Goal: Information Seeking & Learning: Learn about a topic

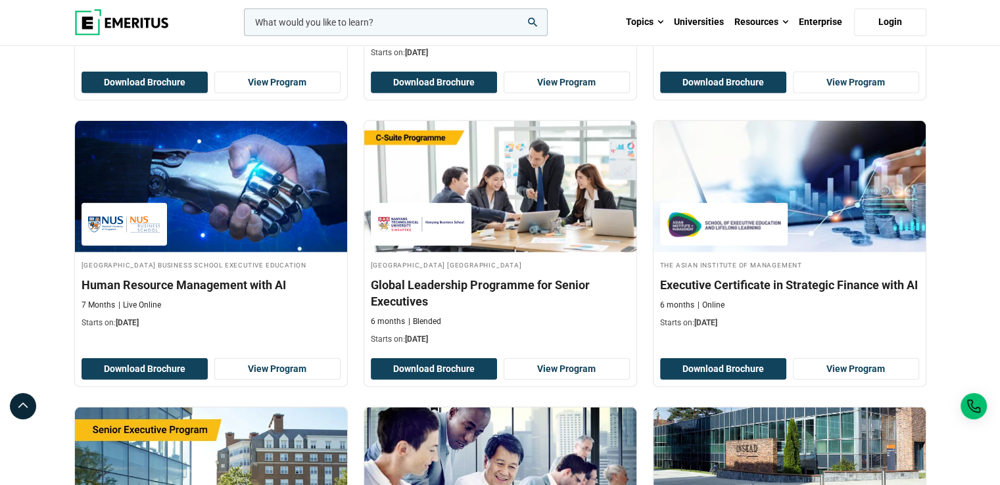
scroll to position [23906, 0]
click at [534, 20] on icon "search" at bounding box center [532, 22] width 9 height 9
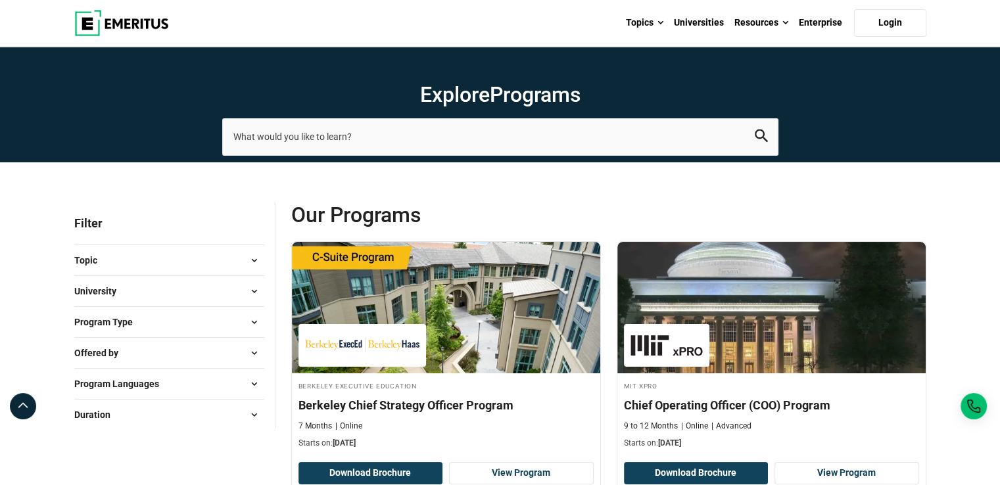
click at [157, 257] on button "Topic" at bounding box center [169, 261] width 190 height 20
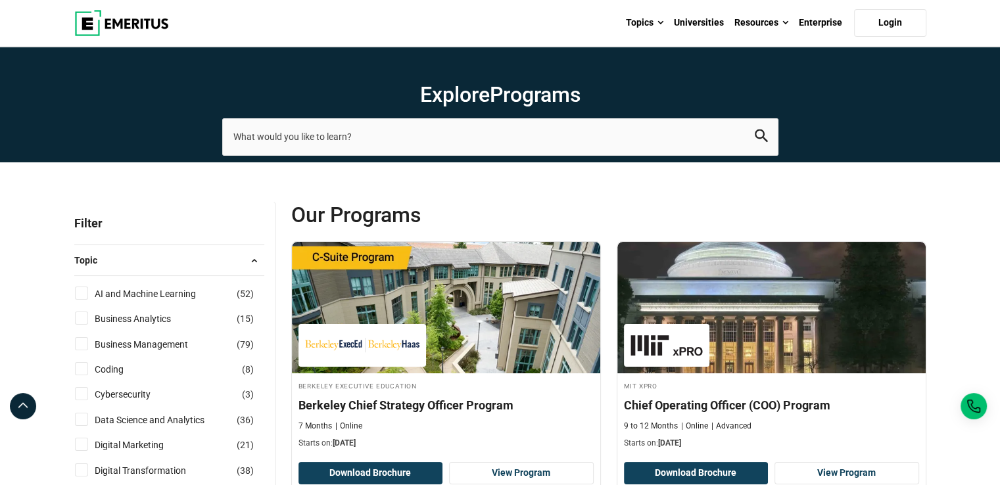
click at [157, 257] on button "Topic" at bounding box center [169, 261] width 190 height 20
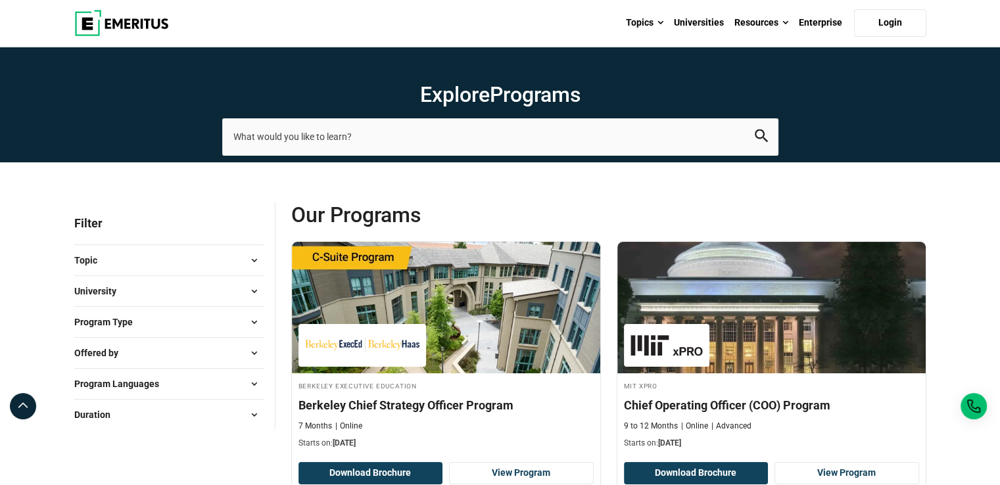
click at [141, 284] on button "University" at bounding box center [169, 291] width 190 height 20
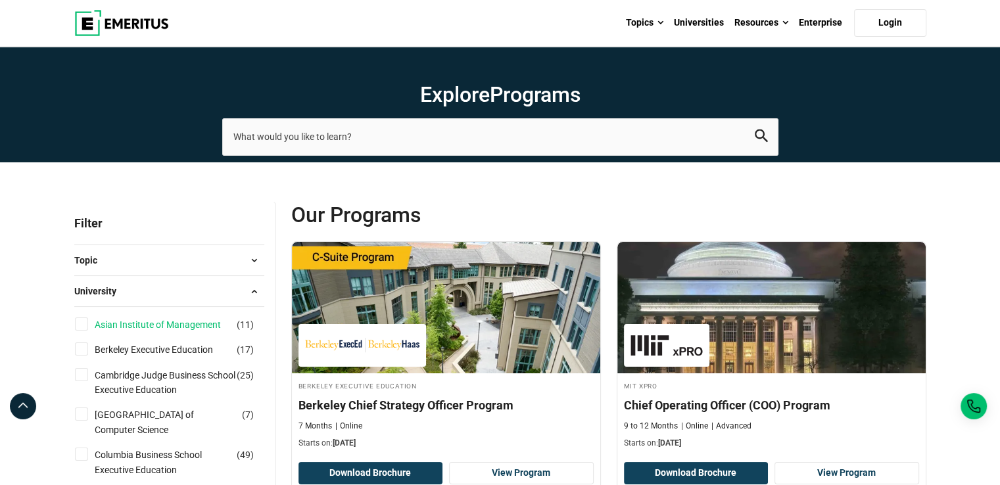
click at [148, 325] on link "Asian Institute of Management" at bounding box center [171, 325] width 153 height 14
checkbox input "true"
click at [151, 295] on button "University" at bounding box center [169, 291] width 190 height 20
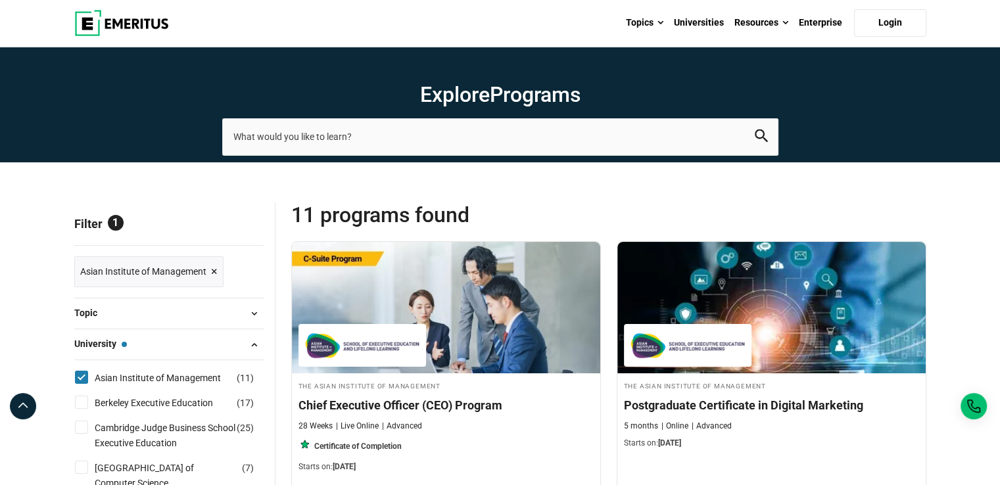
click at [151, 342] on button "University — Asian Institute of Management" at bounding box center [169, 345] width 190 height 20
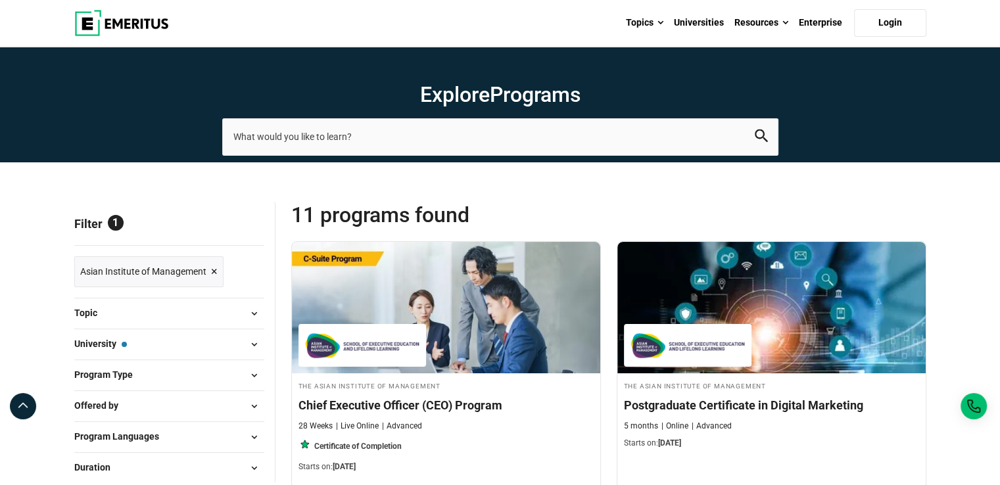
click at [139, 370] on span "Program Type" at bounding box center [108, 375] width 69 height 14
click at [133, 403] on link "Certificate Programs" at bounding box center [150, 409] width 111 height 14
checkbox input "true"
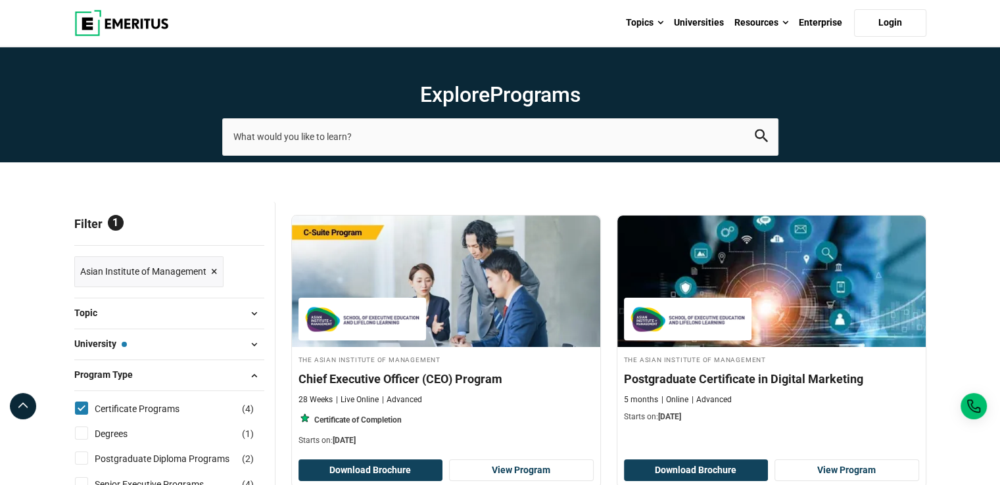
click at [147, 377] on button "Program Type" at bounding box center [169, 376] width 190 height 20
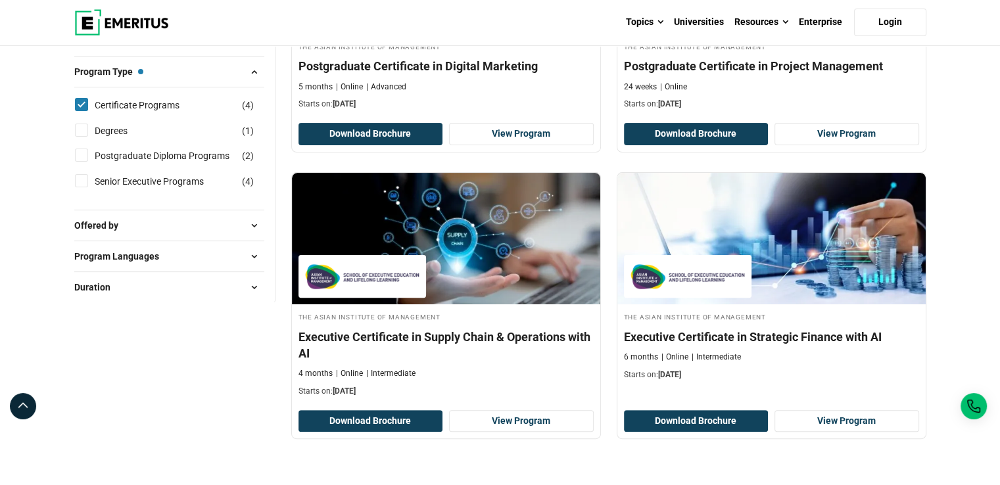
scroll to position [341, 0]
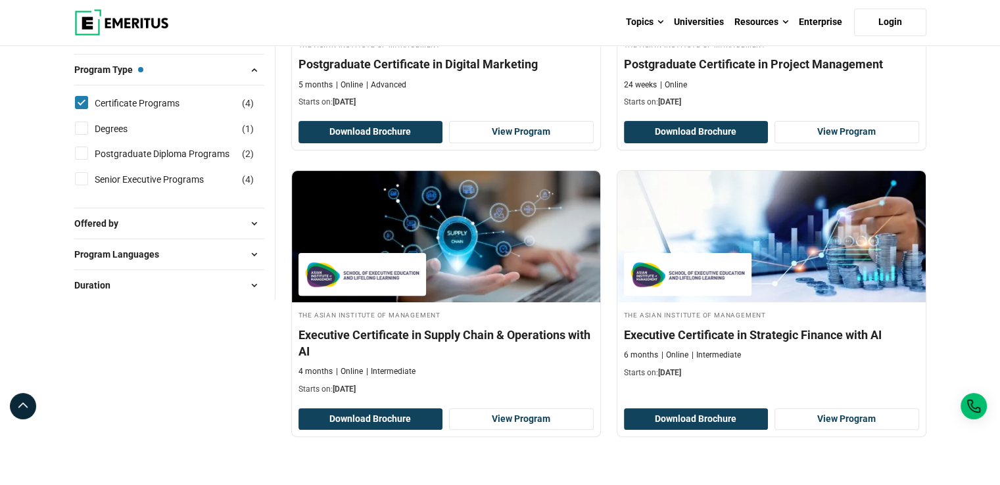
click at [944, 93] on div "Explore Programs leadership marketing project management data science product m…" at bounding box center [500, 459] width 1000 height 1509
click at [33, 86] on div "Explore Programs leadership marketing project management data science product m…" at bounding box center [500, 459] width 1000 height 1509
click at [969, 125] on div "Explore Programs leadership marketing project management data science product m…" at bounding box center [500, 459] width 1000 height 1509
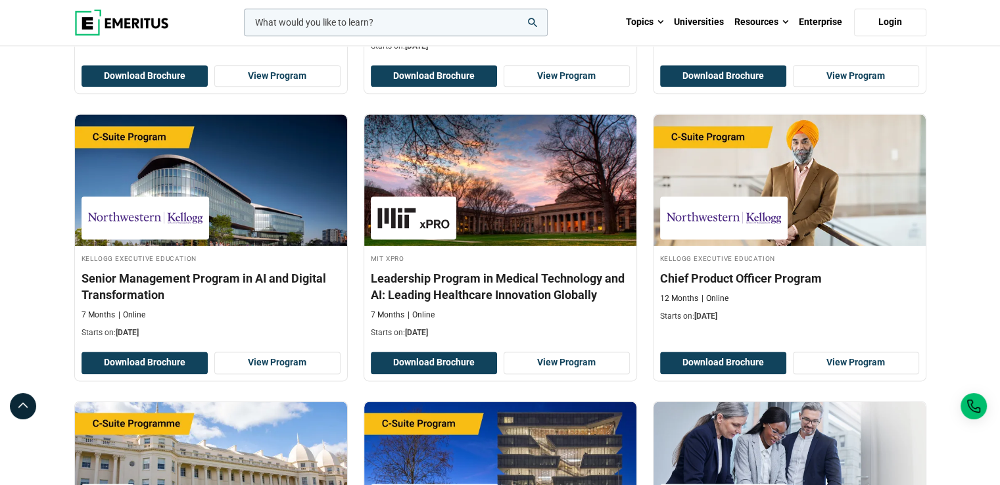
scroll to position [21629, 0]
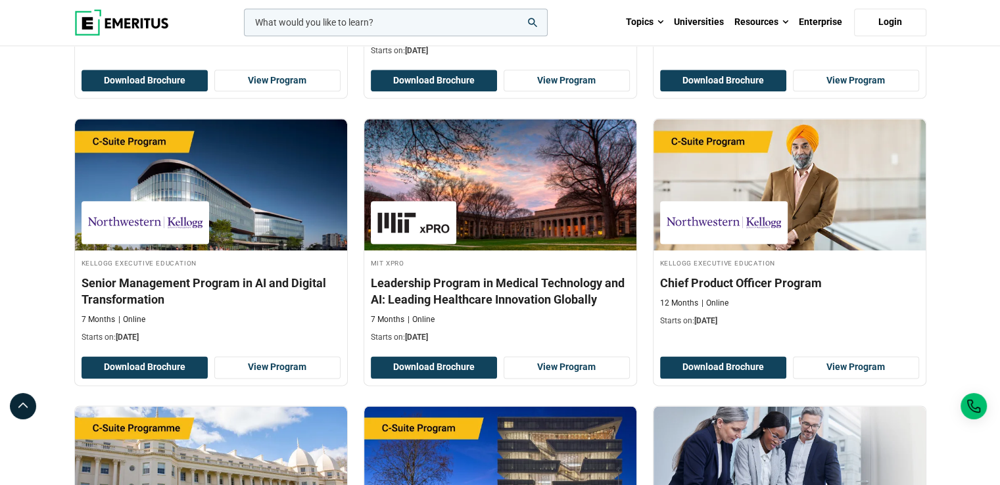
click at [529, 23] on icon "search" at bounding box center [532, 22] width 9 height 9
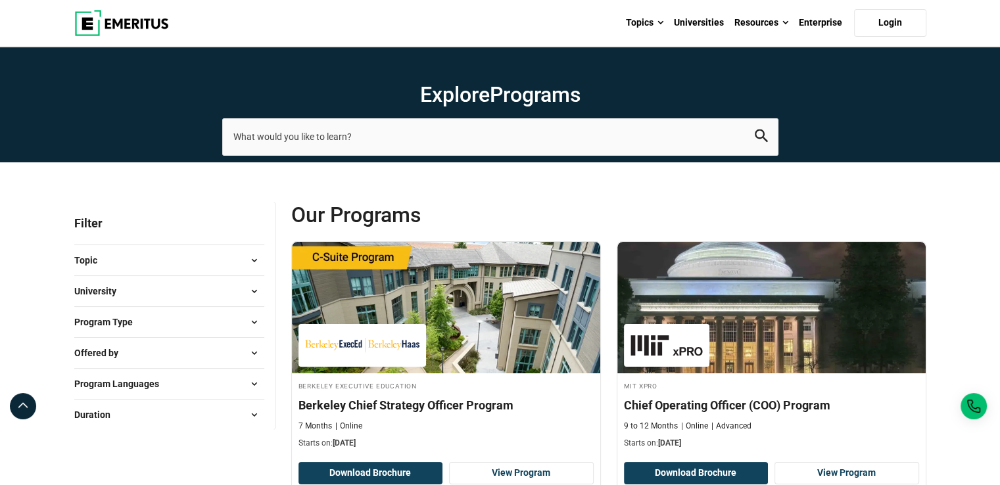
click at [179, 293] on button "University" at bounding box center [169, 291] width 190 height 20
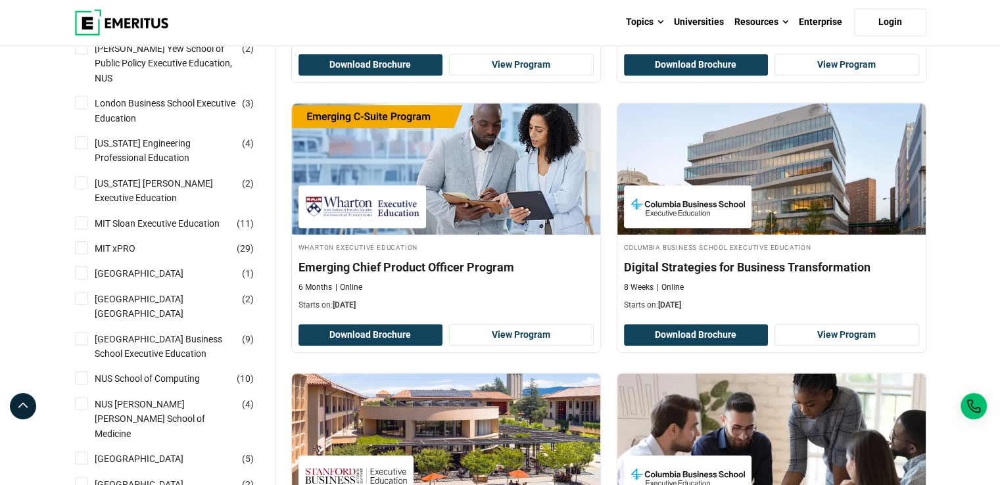
scroll to position [951, 0]
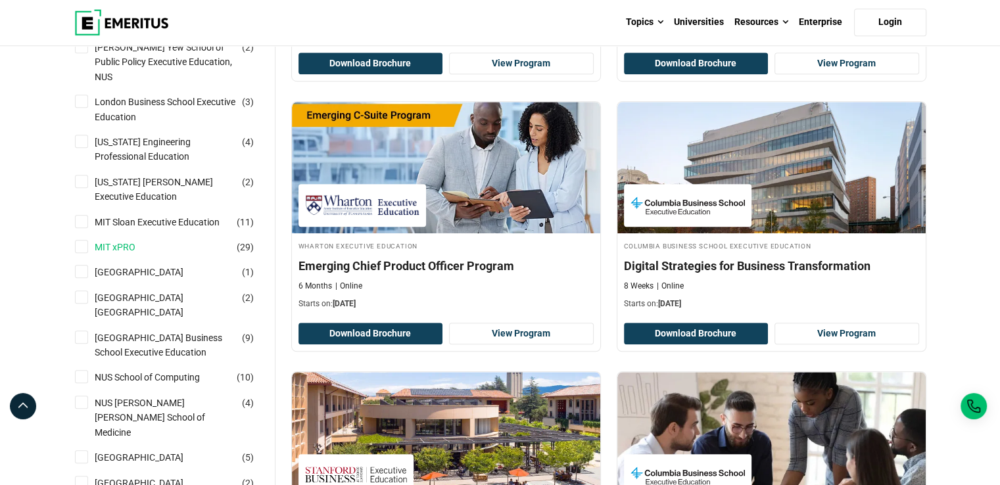
click at [129, 240] on link "MIT xPRO" at bounding box center [128, 247] width 67 height 14
checkbox input "true"
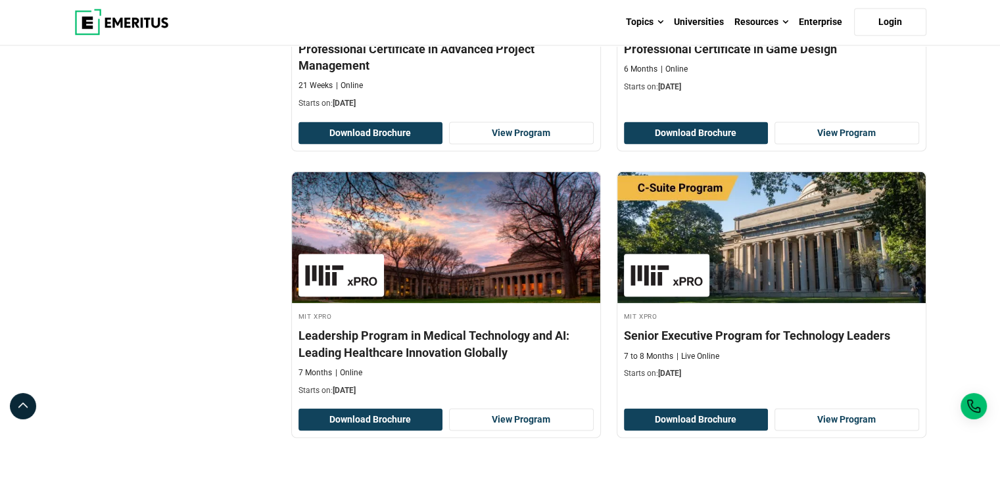
scroll to position [2602, 0]
